Goal: Find specific fact: Find specific fact

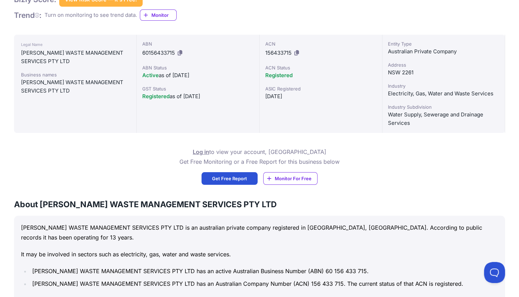
scroll to position [175, 0]
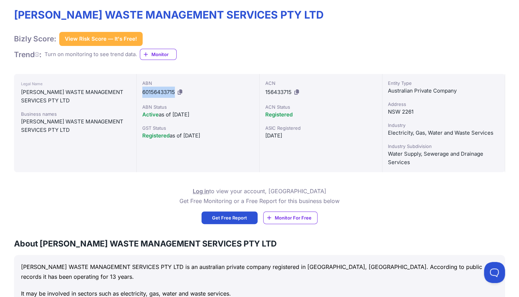
drag, startPoint x: 142, startPoint y: 93, endPoint x: 174, endPoint y: 92, distance: 31.9
click at [174, 92] on span "60156433715" at bounding box center [158, 92] width 33 height 7
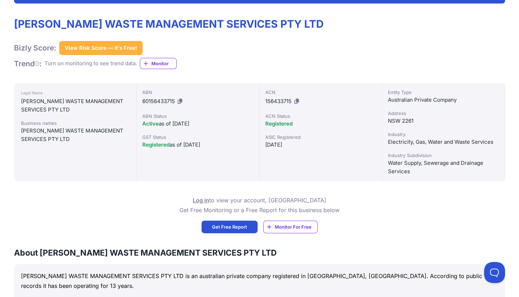
scroll to position [175, 0]
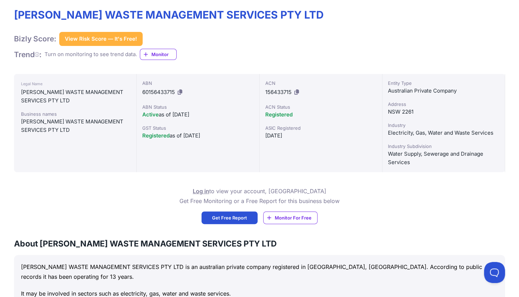
click at [147, 90] on span "60156433715" at bounding box center [158, 92] width 33 height 7
copy div "60156433715"
